Goal: Task Accomplishment & Management: Use online tool/utility

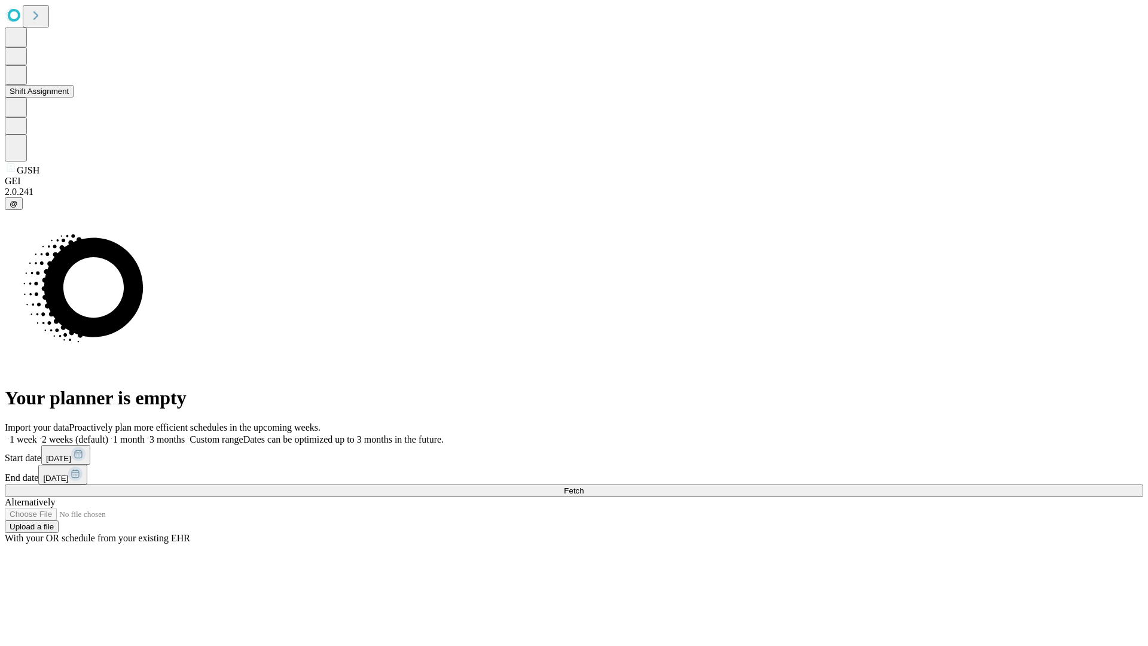
click at [74, 97] on button "Shift Assignment" at bounding box center [39, 91] width 69 height 13
